Goal: Navigation & Orientation: Find specific page/section

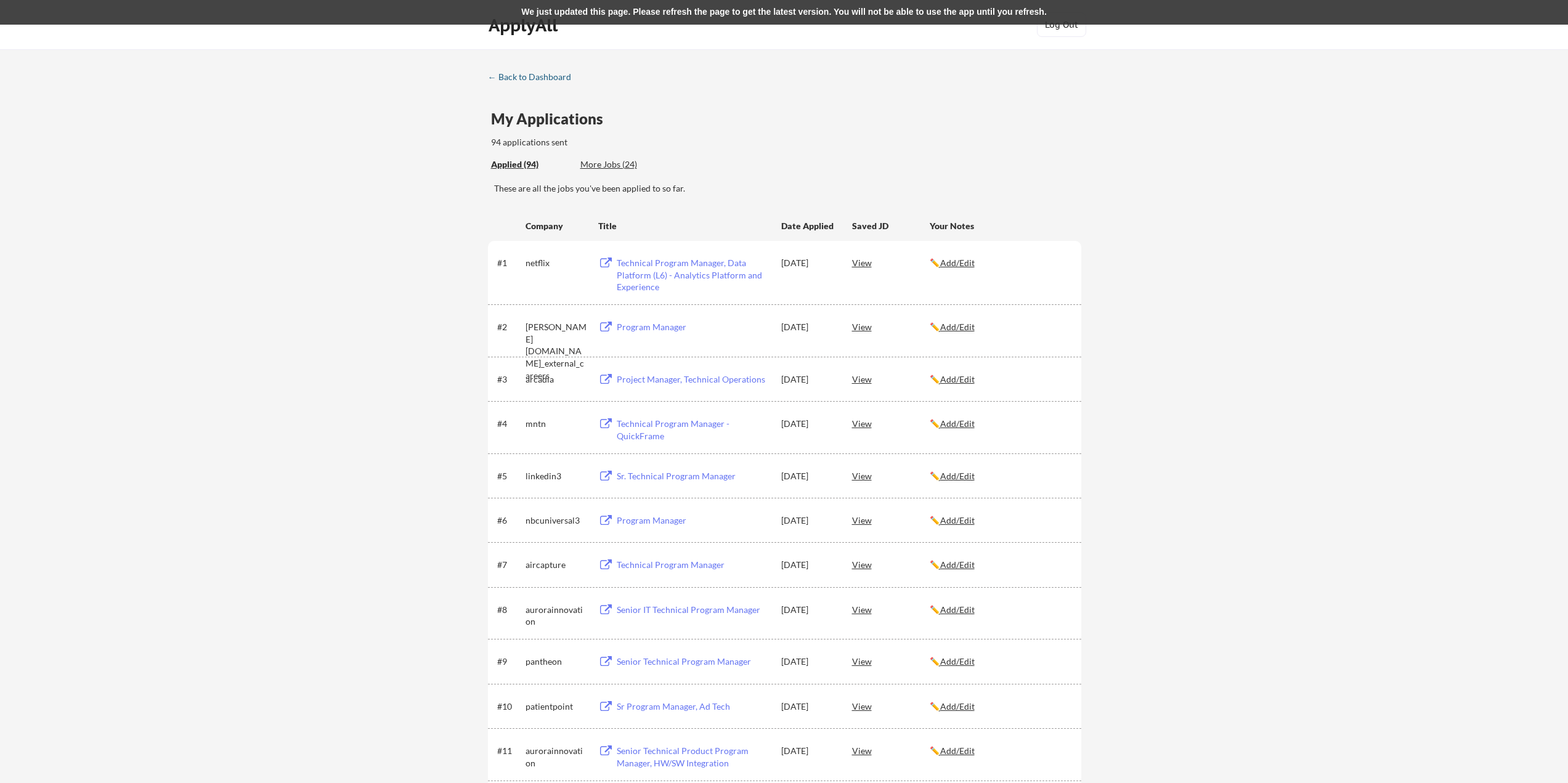
click at [536, 73] on div "← Back to Dashboard" at bounding box center [534, 77] width 93 height 9
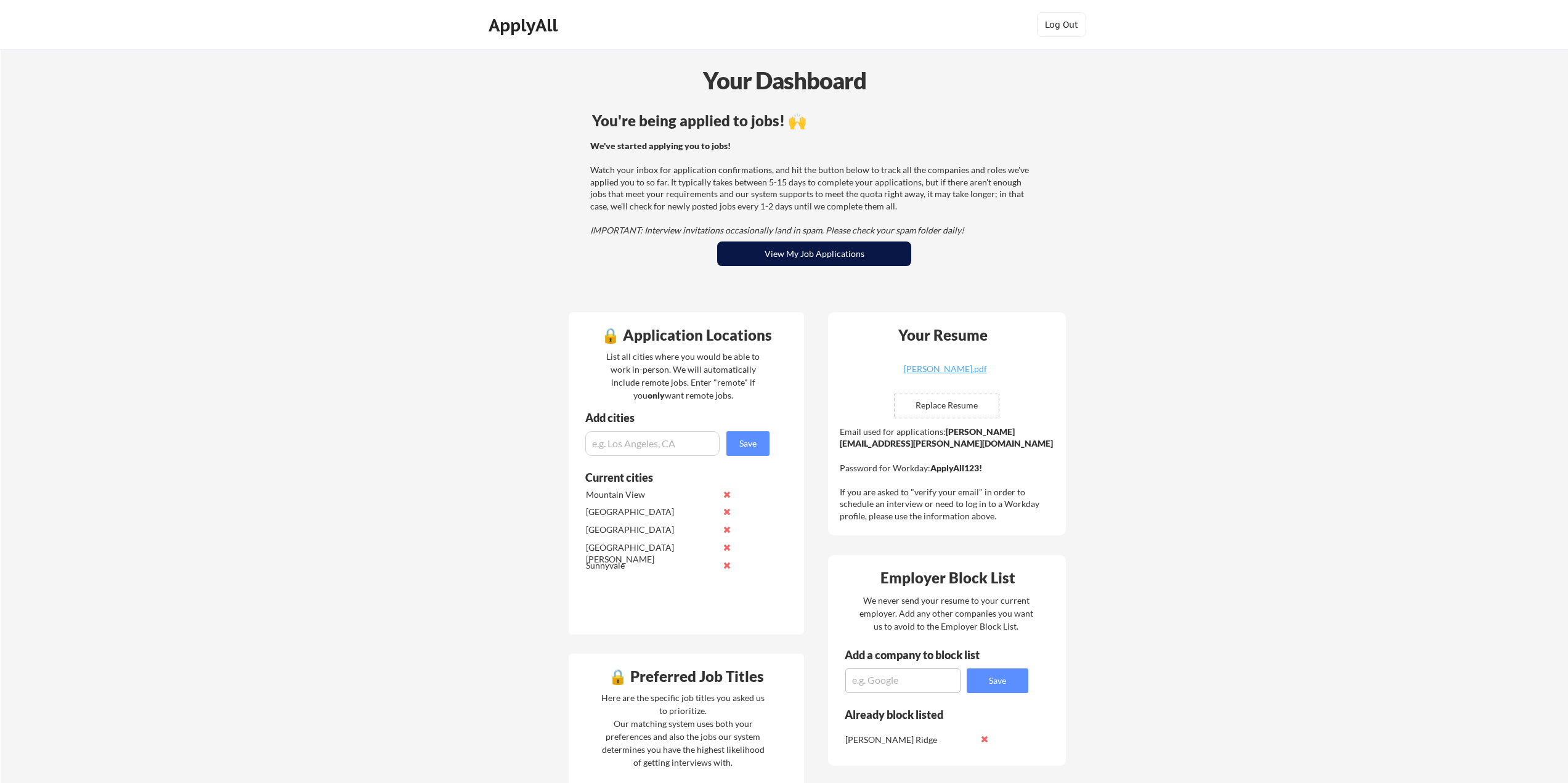
click at [757, 255] on button "View My Job Applications" at bounding box center [814, 254] width 194 height 25
